Goal: Entertainment & Leisure: Consume media (video, audio)

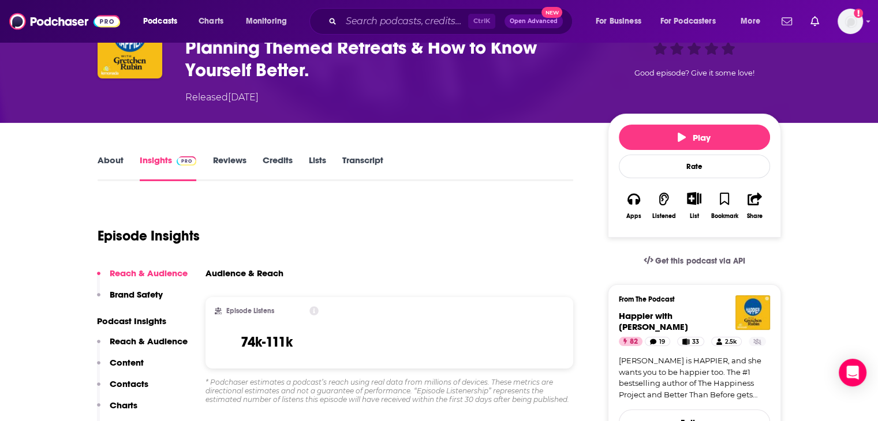
scroll to position [115, 0]
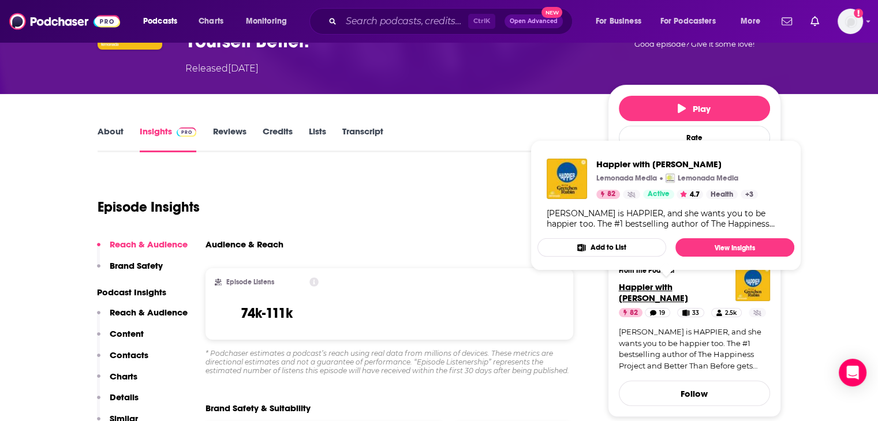
click at [664, 287] on span "Happier with [PERSON_NAME]" at bounding box center [653, 293] width 69 height 22
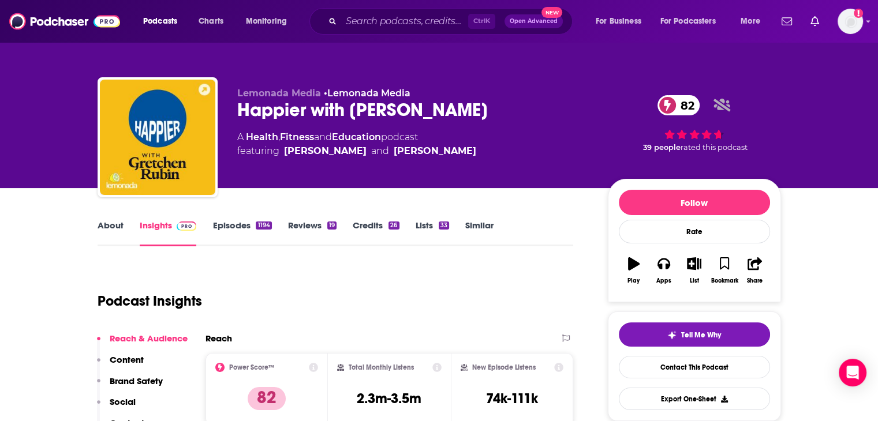
click at [234, 223] on link "Episodes 1194" at bounding box center [241, 233] width 59 height 27
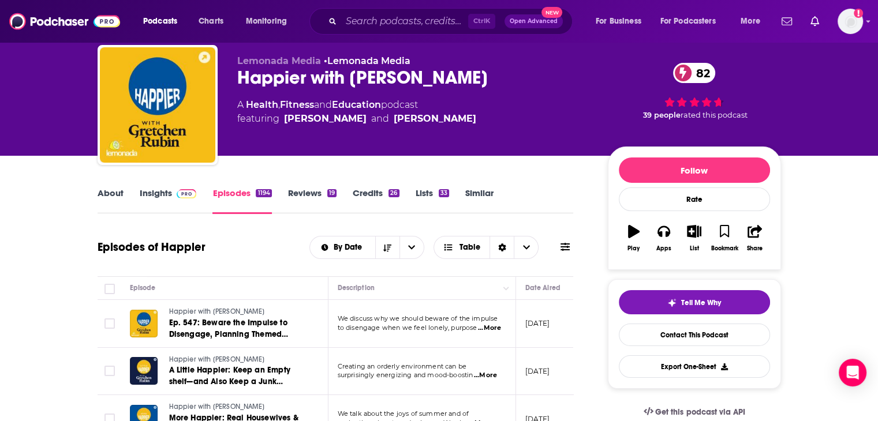
scroll to position [115, 0]
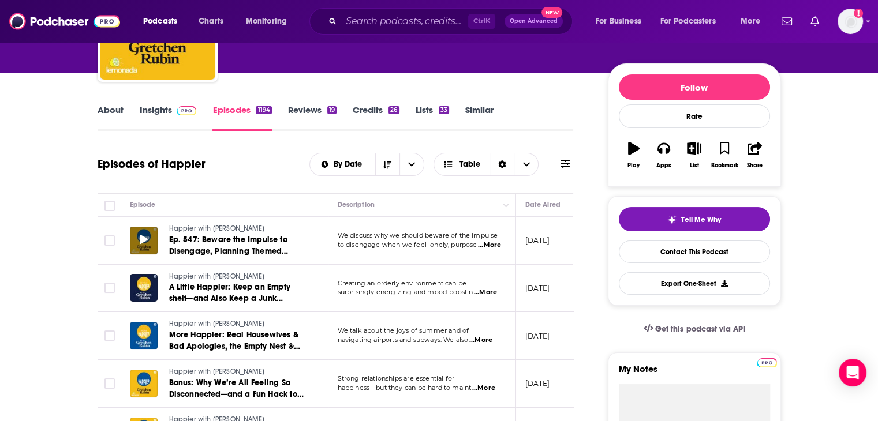
click at [141, 241] on icon at bounding box center [144, 239] width 8 height 9
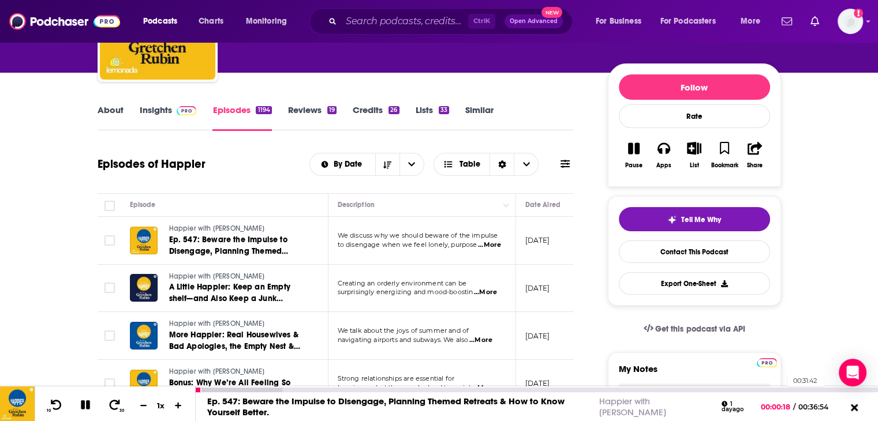
click at [781, 388] on div "00:31:42" at bounding box center [537, 390] width 682 height 5
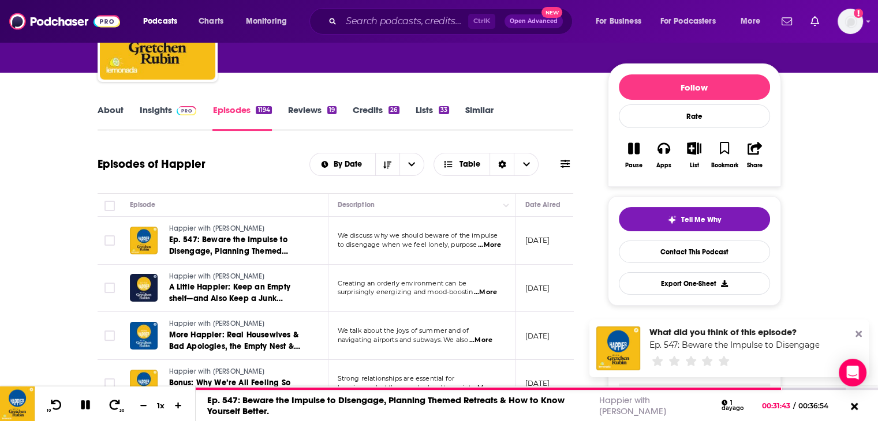
click at [858, 335] on icon at bounding box center [858, 334] width 6 height 6
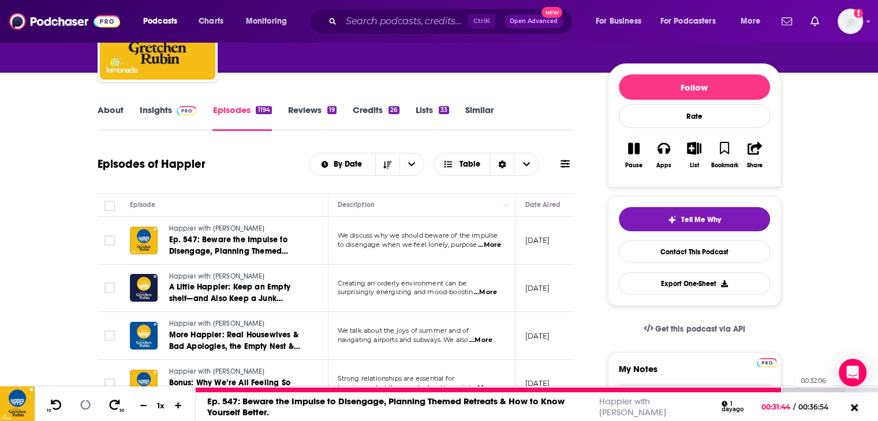
click at [789, 391] on div at bounding box center [521, 390] width 650 height 5
click at [801, 390] on div at bounding box center [521, 390] width 650 height 5
click at [808, 391] on div at bounding box center [537, 390] width 682 height 5
click at [807, 391] on div at bounding box center [503, 390] width 615 height 5
click at [802, 391] on div at bounding box center [502, 390] width 612 height 5
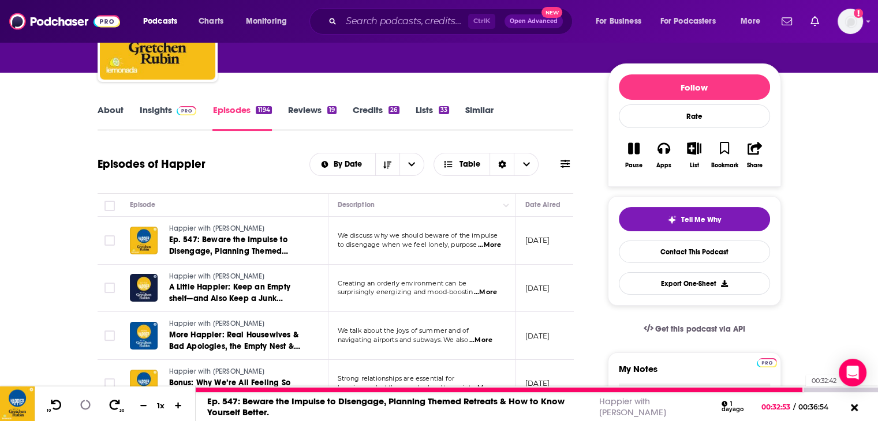
click at [799, 391] on div at bounding box center [500, 390] width 608 height 5
click at [798, 391] on div at bounding box center [498, 390] width 605 height 5
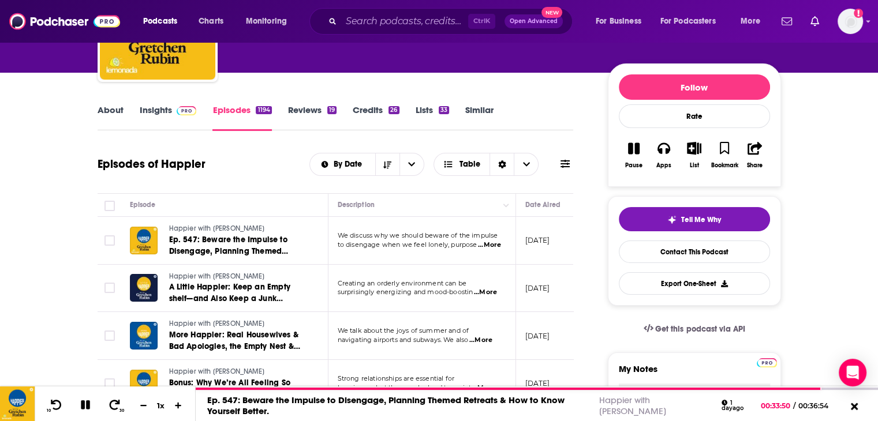
click at [491, 245] on span "...More" at bounding box center [489, 245] width 23 height 9
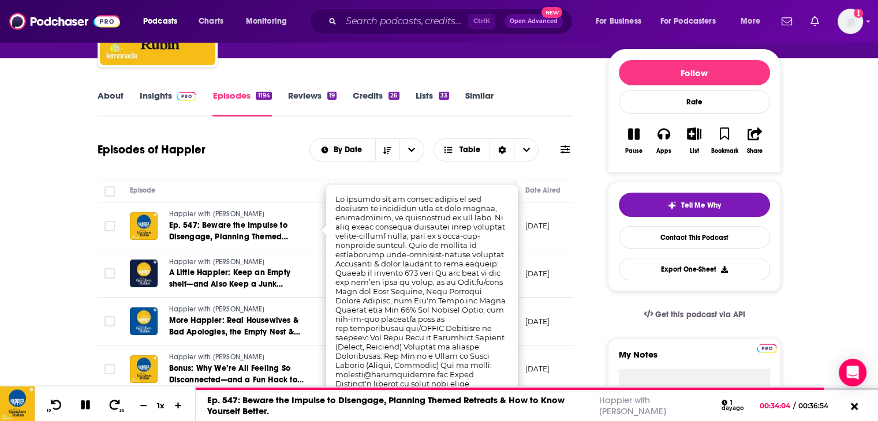
scroll to position [58, 0]
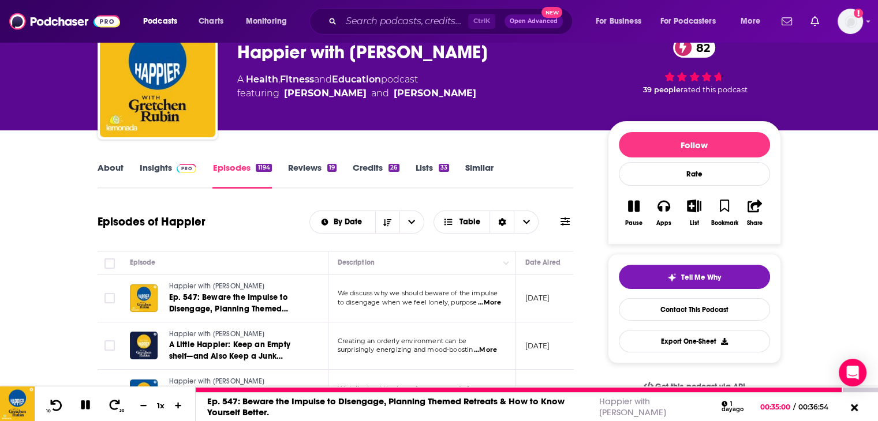
click at [56, 404] on icon at bounding box center [56, 405] width 14 height 12
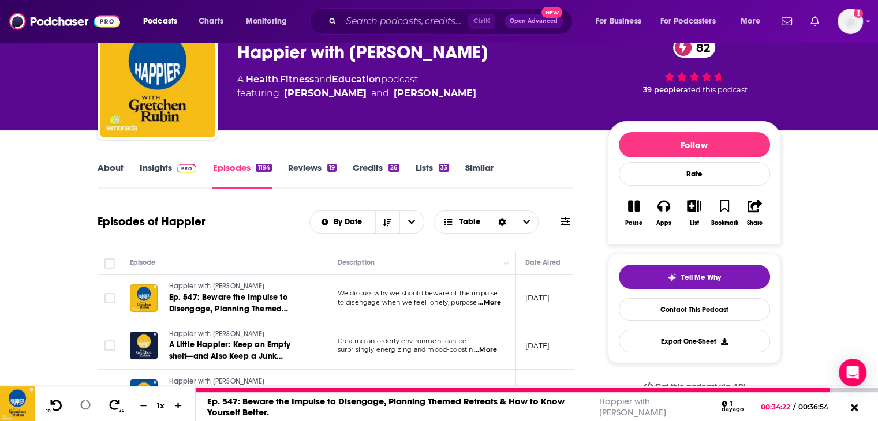
click at [56, 404] on icon at bounding box center [56, 405] width 14 height 12
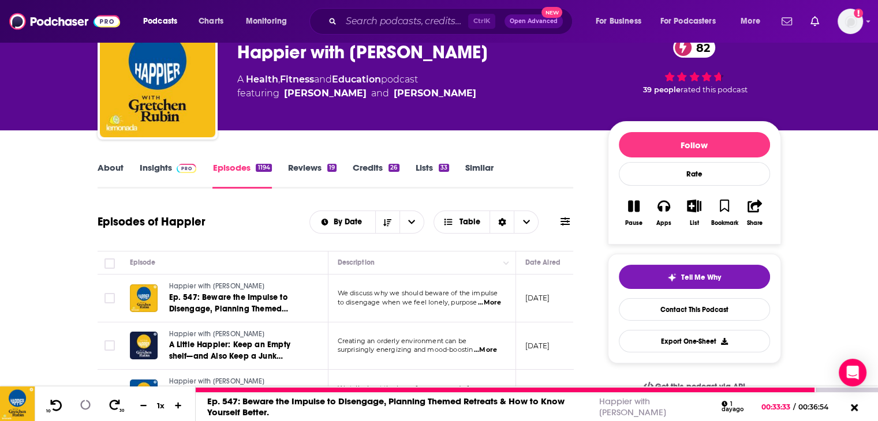
click at [56, 404] on icon at bounding box center [56, 405] width 14 height 12
click at [113, 400] on icon at bounding box center [115, 404] width 12 height 11
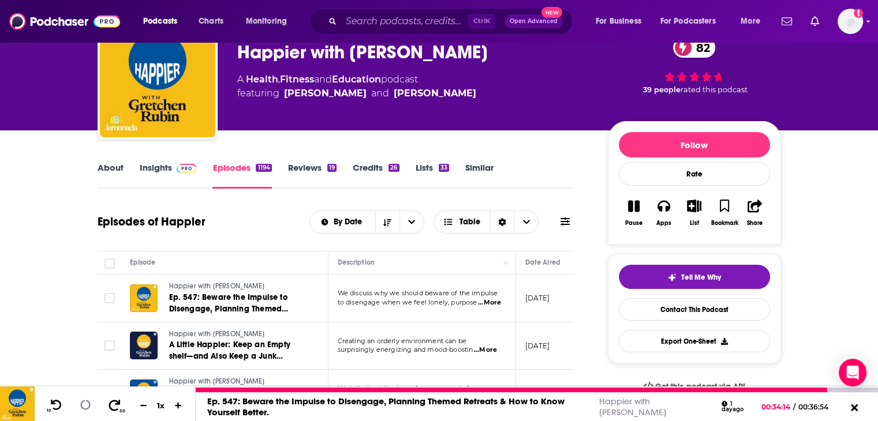
click at [113, 400] on icon at bounding box center [115, 404] width 12 height 11
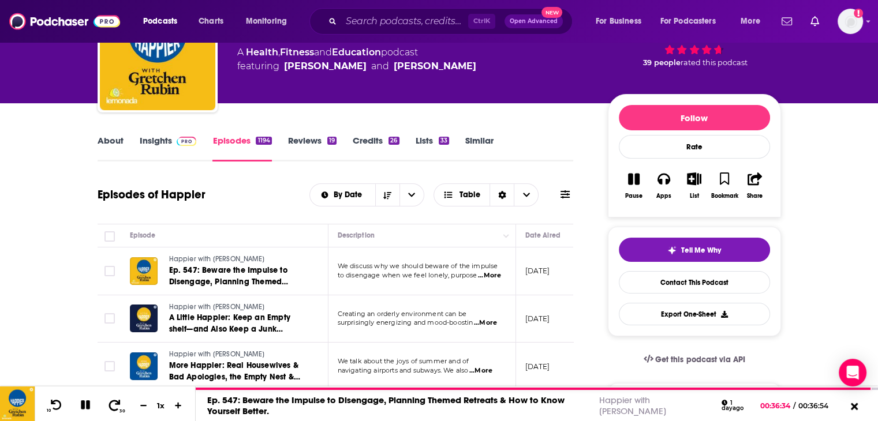
scroll to position [0, 0]
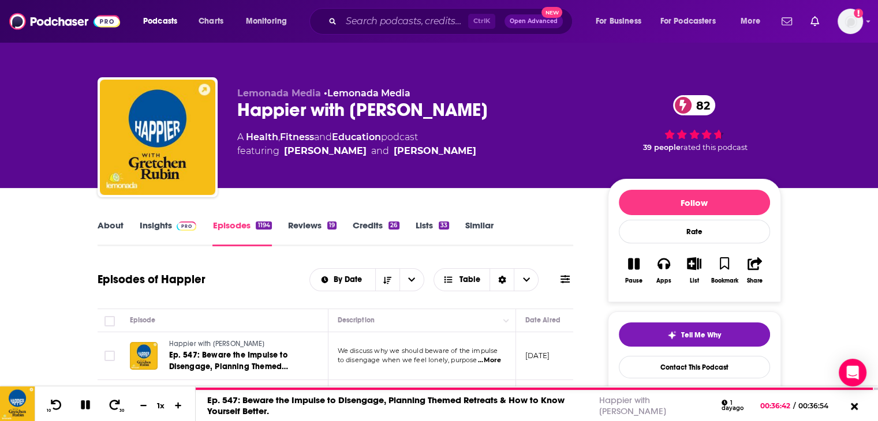
click at [166, 223] on link "Insights" at bounding box center [168, 233] width 57 height 27
